Goal: Information Seeking & Learning: Find specific fact

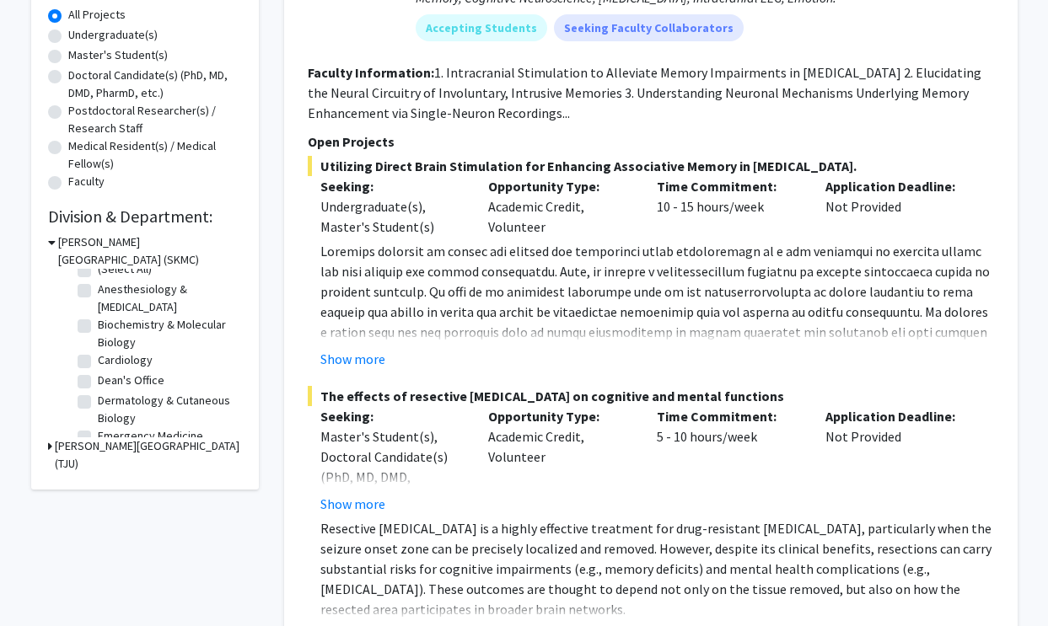
scroll to position [14, 0]
click at [98, 291] on label "Anesthesiology & [MEDICAL_DATA]" at bounding box center [168, 296] width 140 height 35
click at [98, 290] on input "Anesthesiology & [MEDICAL_DATA]" at bounding box center [103, 284] width 11 height 11
checkbox input "true"
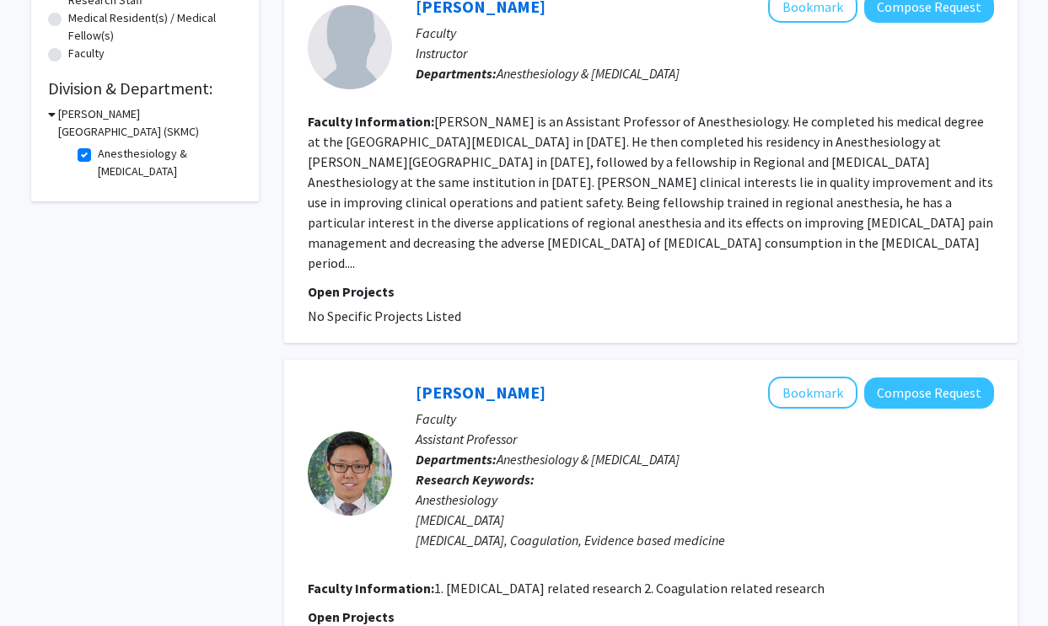
scroll to position [442, 0]
click at [53, 112] on icon at bounding box center [52, 114] width 8 height 18
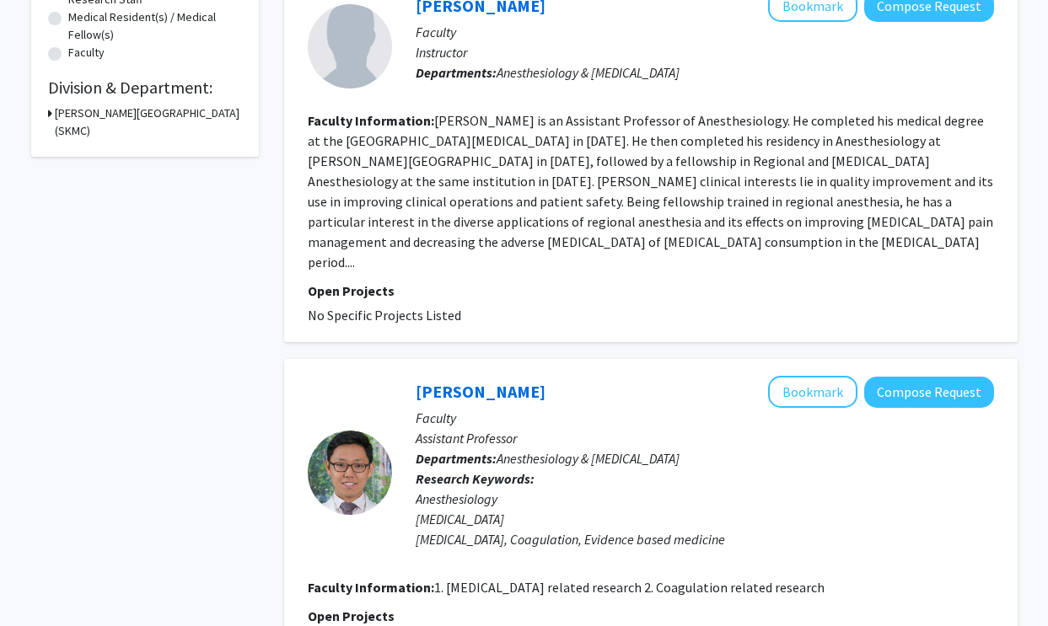
click at [55, 116] on h3 "[PERSON_NAME][GEOGRAPHIC_DATA] (SKMC)" at bounding box center [148, 122] width 187 height 35
click at [98, 156] on label "Anesthesiology & [MEDICAL_DATA]" at bounding box center [168, 161] width 140 height 35
click at [98, 155] on input "Anesthesiology & [MEDICAL_DATA]" at bounding box center [103, 149] width 11 height 11
checkbox input "false"
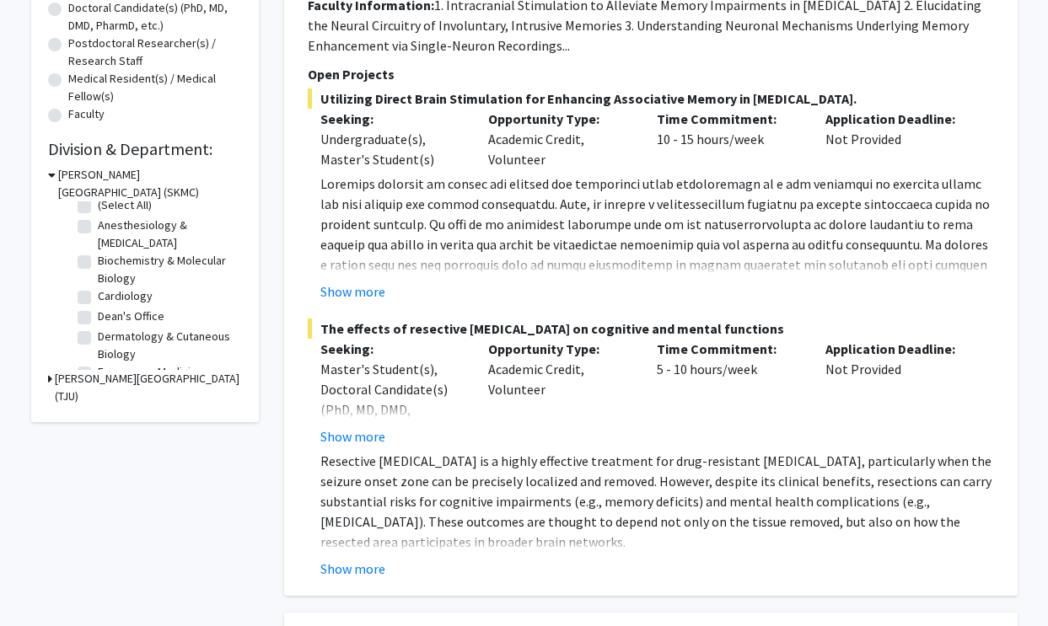
scroll to position [35, 0]
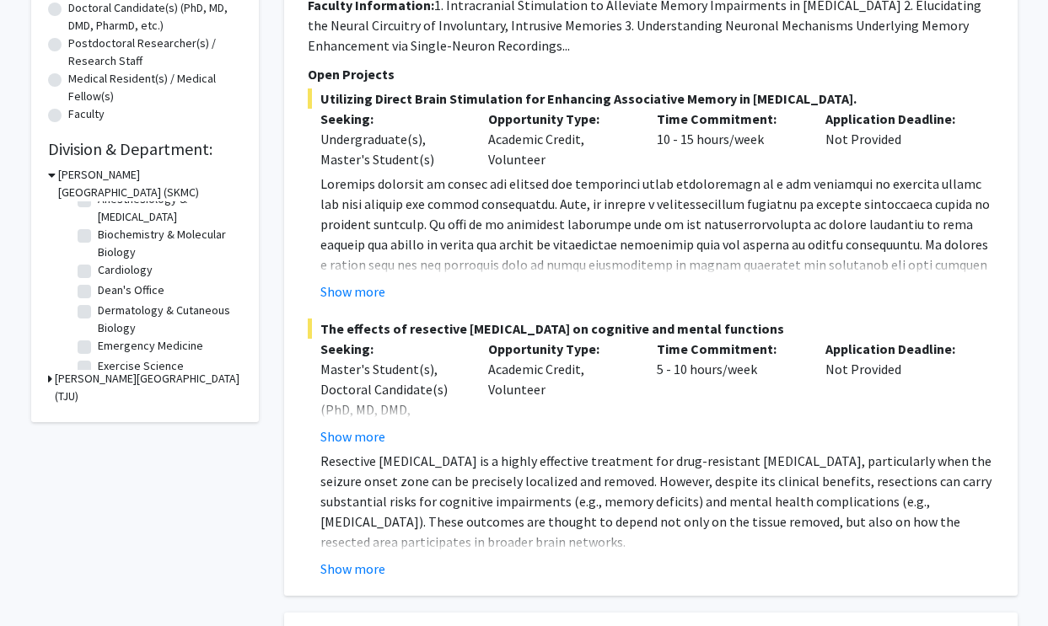
click at [98, 271] on label "Cardiology" at bounding box center [125, 270] width 55 height 18
click at [98, 271] on input "Cardiology" at bounding box center [103, 266] width 11 height 11
checkbox input "true"
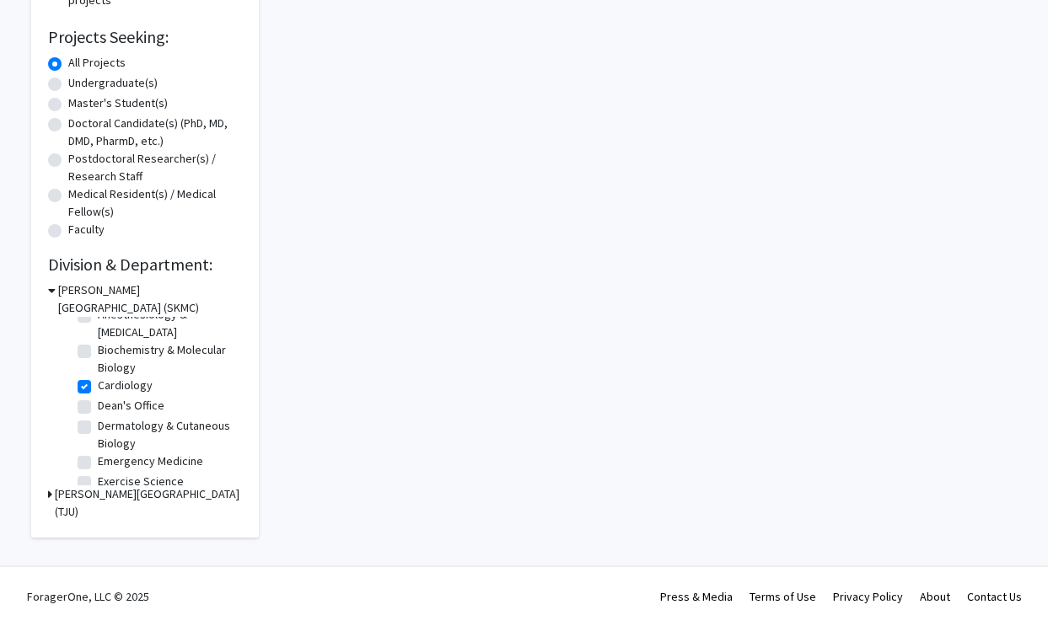
checkbox input "true"
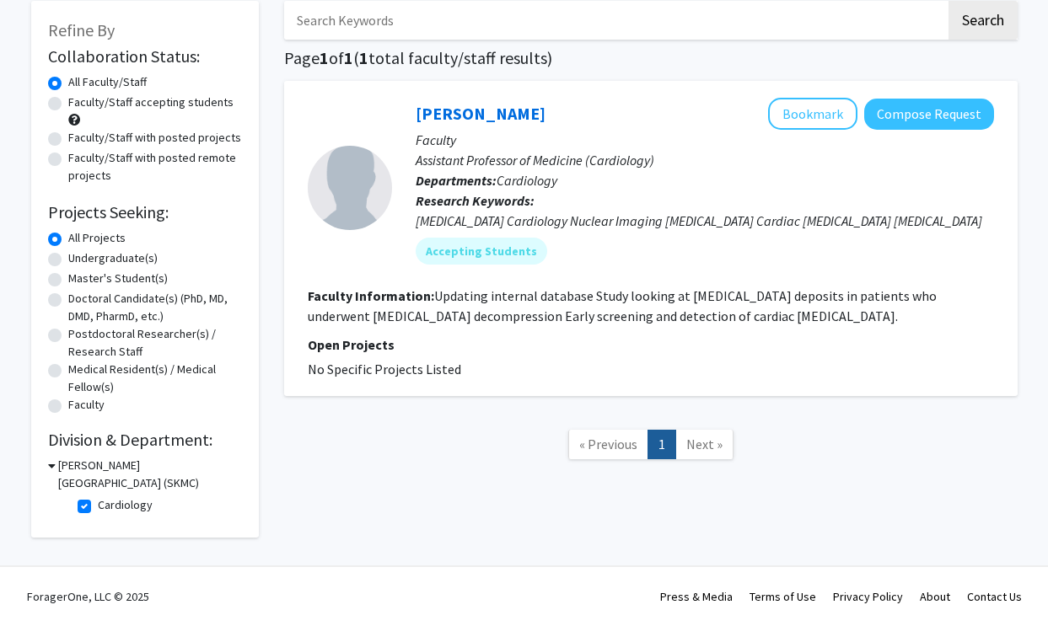
scroll to position [92, 0]
click at [98, 513] on label "Cardiology" at bounding box center [125, 506] width 55 height 18
click at [98, 508] on input "Cardiology" at bounding box center [103, 502] width 11 height 11
checkbox input "false"
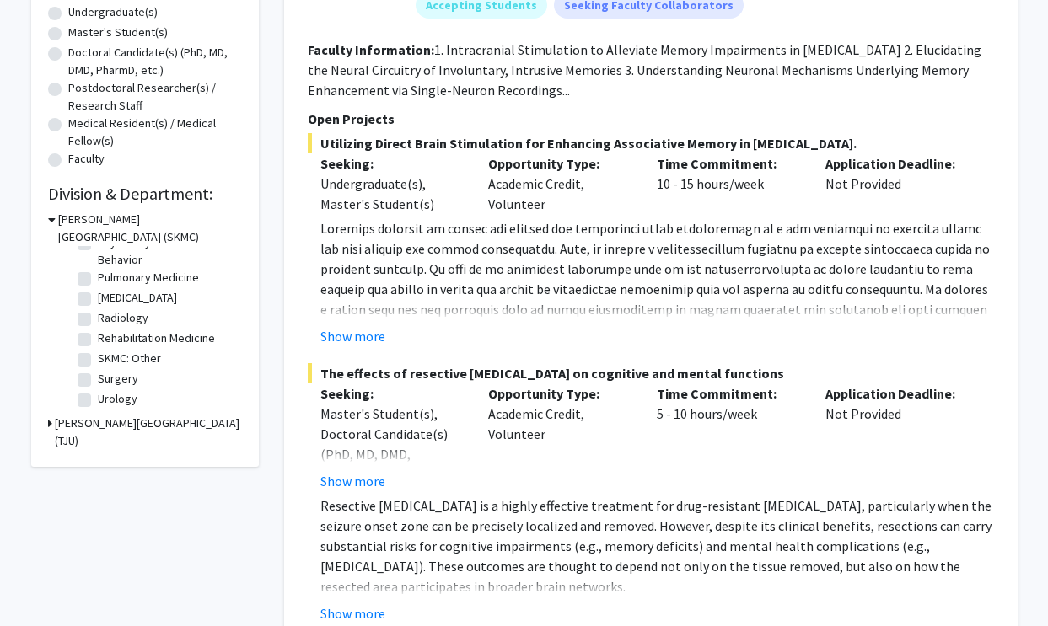
scroll to position [738, 0]
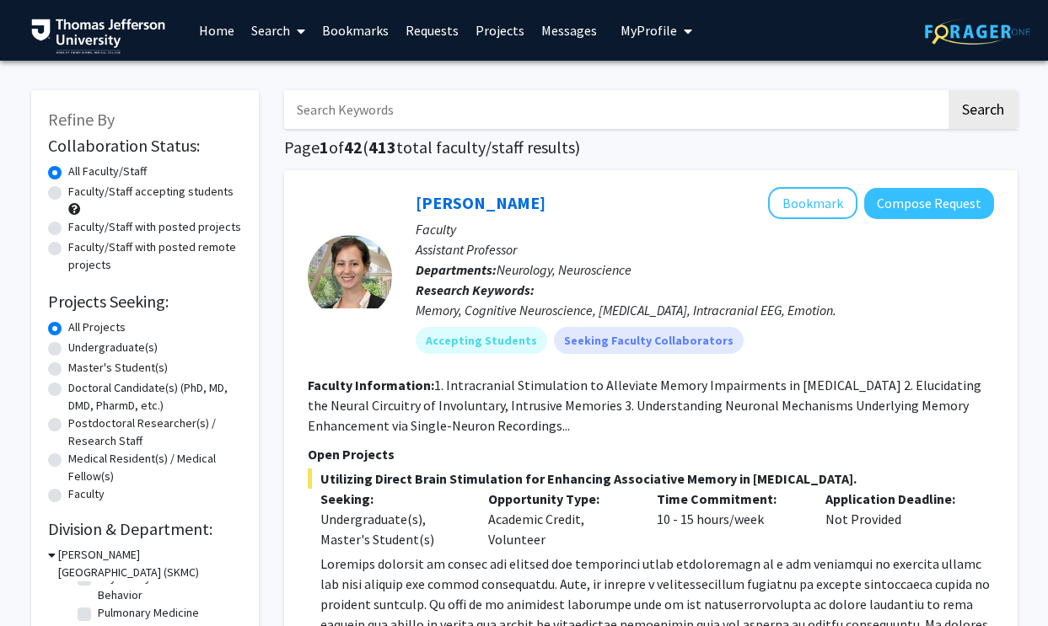
scroll to position [0, 0]
click at [519, 99] on input "Search Keywords" at bounding box center [615, 109] width 662 height 39
type input "cardiology"
click at [981, 112] on button "Search" at bounding box center [983, 109] width 69 height 39
